Goal: Navigation & Orientation: Find specific page/section

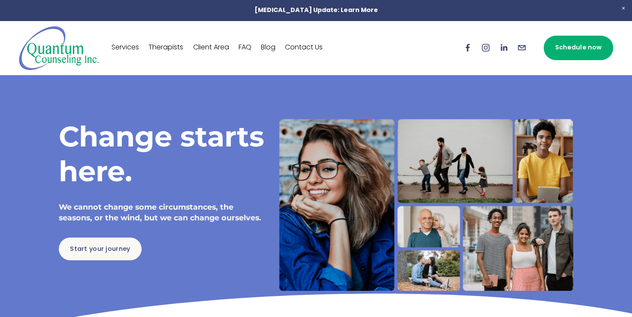
click at [300, 48] on link "Contact Us" at bounding box center [304, 48] width 38 height 14
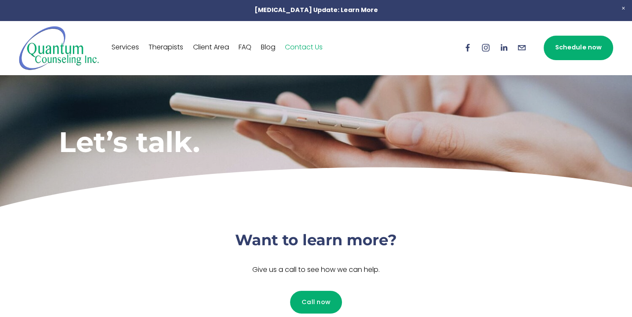
click at [216, 47] on link "Client Area" at bounding box center [211, 48] width 36 height 14
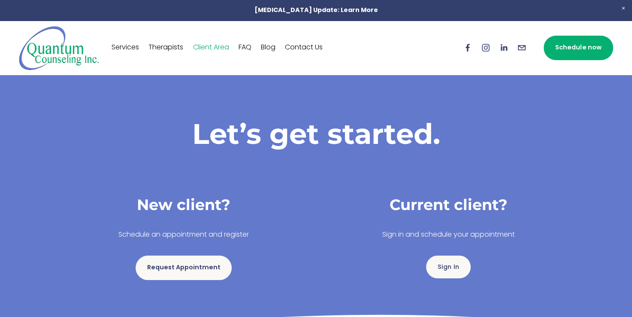
click at [165, 45] on link "Therapists" at bounding box center [165, 48] width 35 height 14
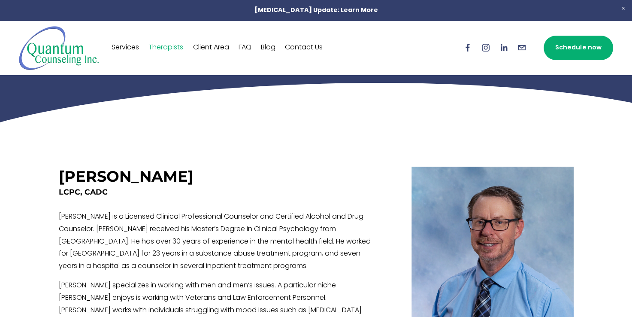
scroll to position [70, 0]
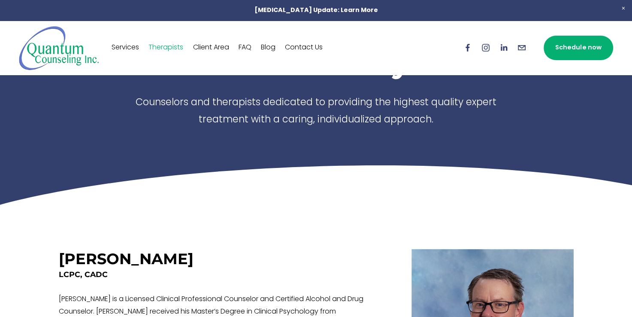
click at [573, 42] on link "Schedule now" at bounding box center [579, 48] width 70 height 24
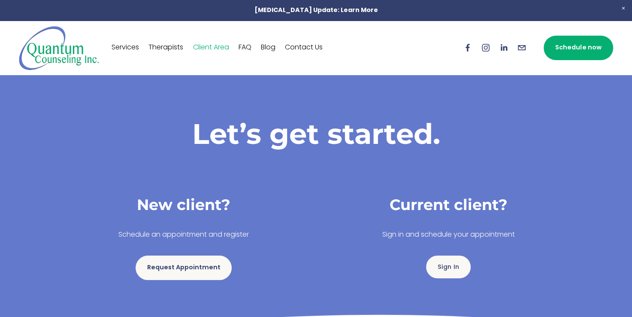
click at [120, 47] on link "Services" at bounding box center [125, 48] width 27 height 14
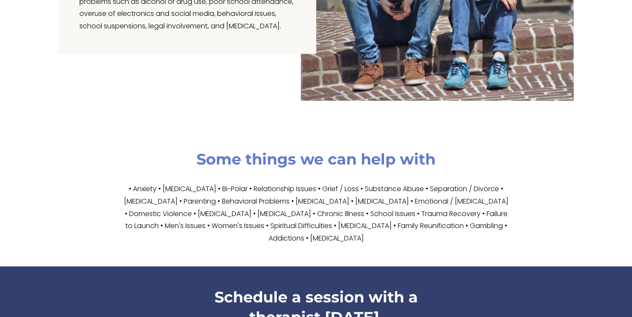
scroll to position [1451, 0]
